Goal: Check status: Check status

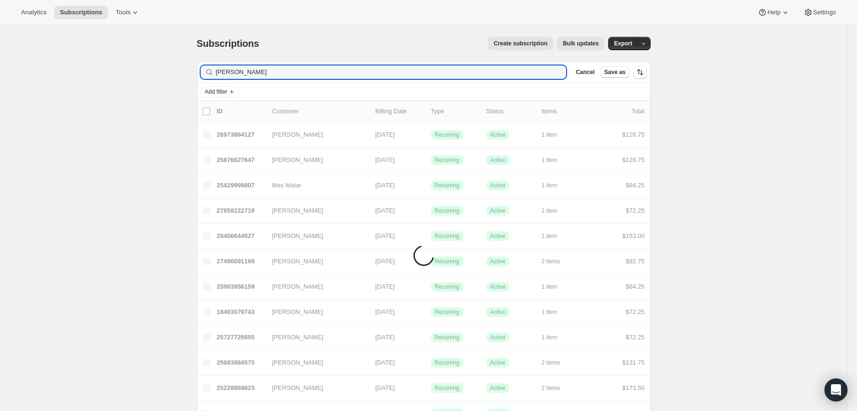
type input "[PERSON_NAME]"
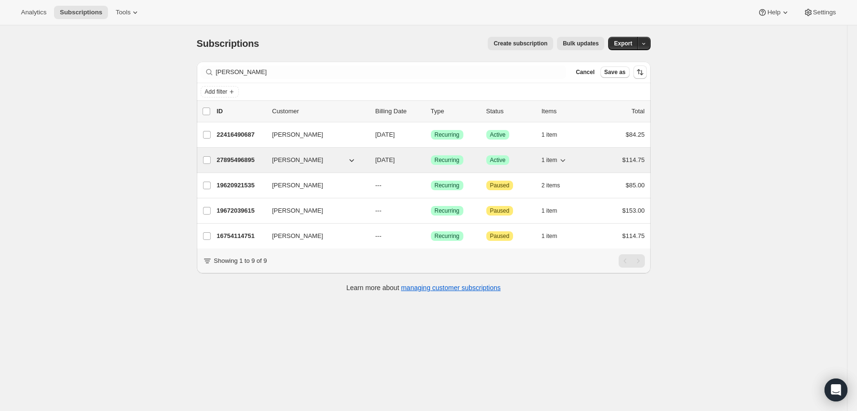
click at [244, 158] on p "27895496895" at bounding box center [241, 160] width 48 height 10
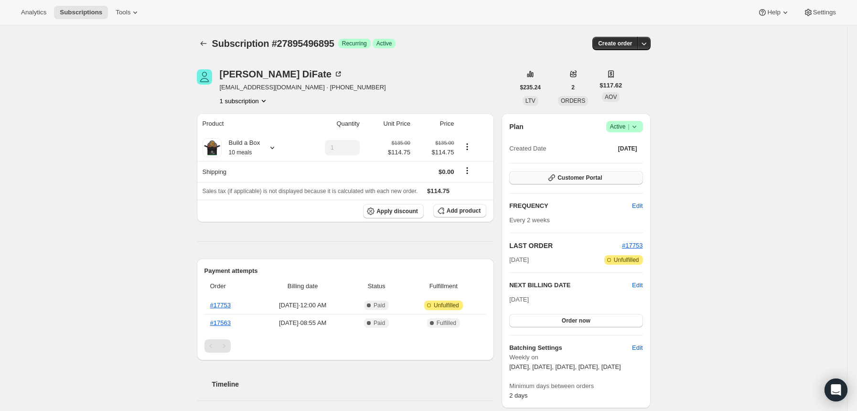
click at [616, 178] on button "Customer Portal" at bounding box center [575, 177] width 133 height 13
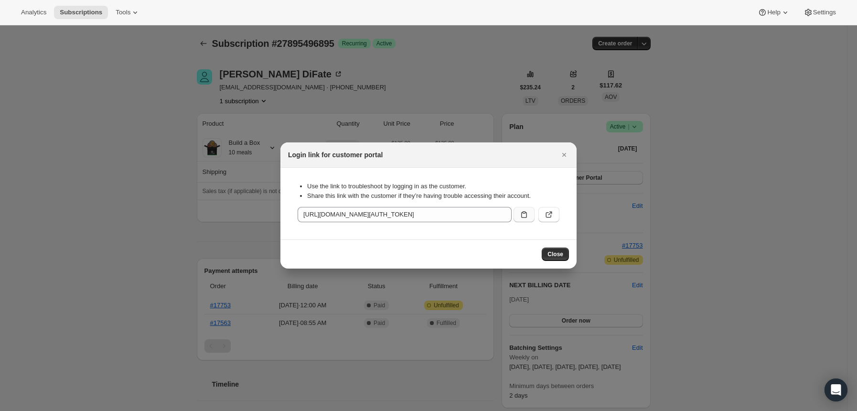
click at [518, 210] on button ":rcf:" at bounding box center [523, 214] width 21 height 15
click at [798, 110] on div at bounding box center [428, 205] width 857 height 411
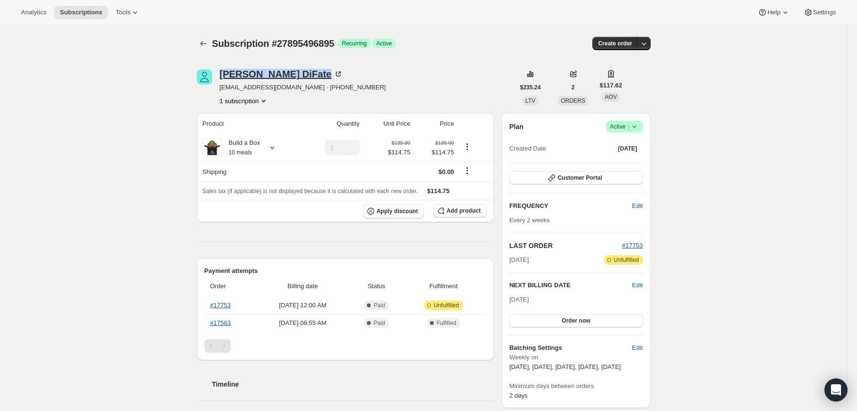
drag, startPoint x: 293, startPoint y: 71, endPoint x: 225, endPoint y: 73, distance: 67.3
click at [225, 73] on div "[PERSON_NAME]" at bounding box center [281, 74] width 123 height 10
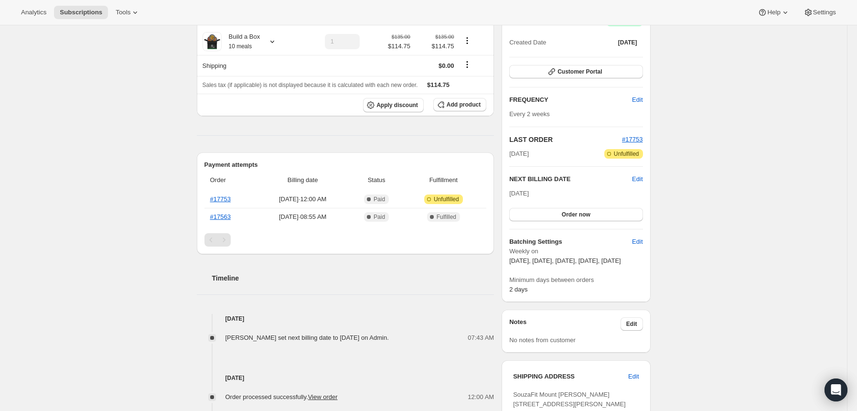
scroll to position [127, 0]
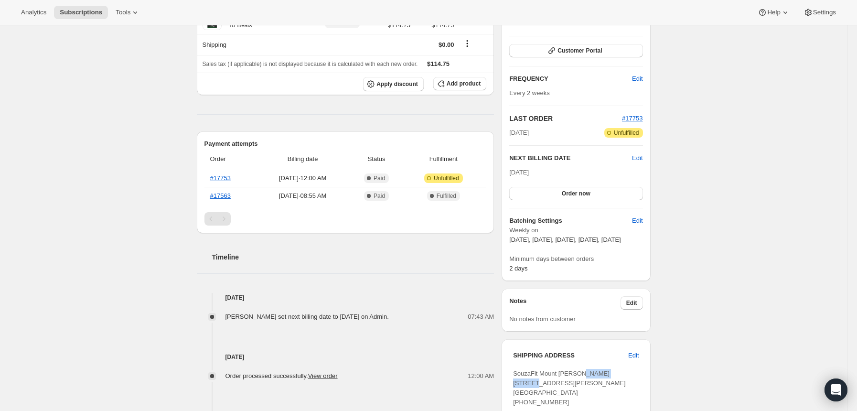
drag, startPoint x: 540, startPoint y: 390, endPoint x: 514, endPoint y: 390, distance: 26.3
copy span "[PERSON_NAME]"
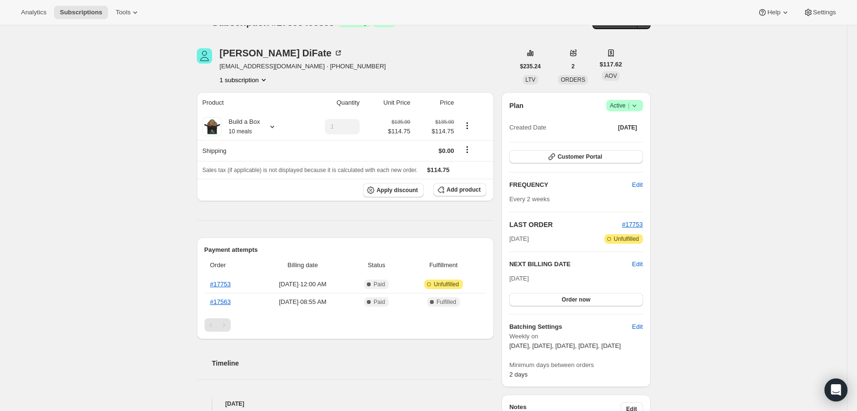
scroll to position [0, 0]
